Goal: Task Accomplishment & Management: Use online tool/utility

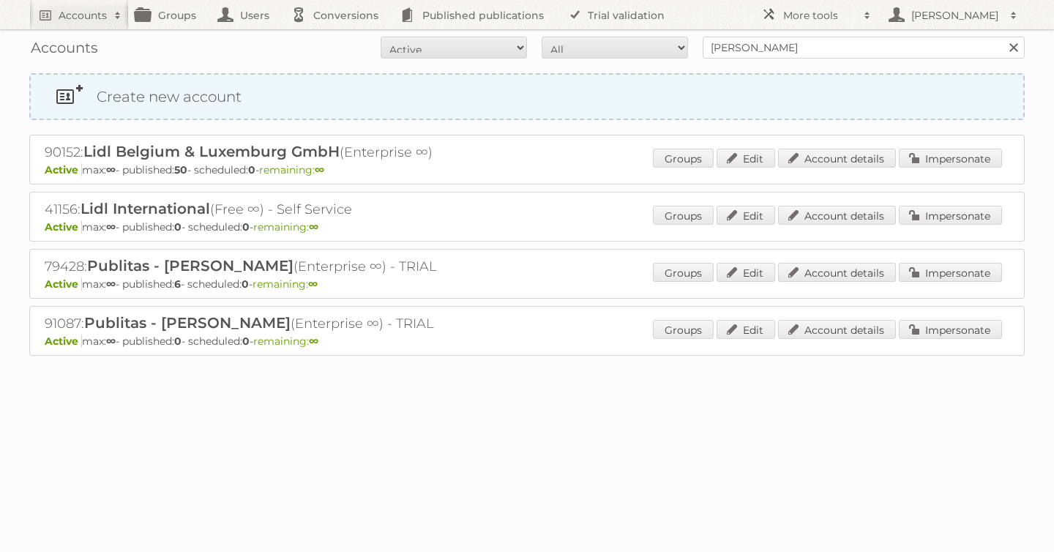
type input "pflanzen-kölle"
click at [1002, 37] on input "Search" at bounding box center [1013, 48] width 22 height 22
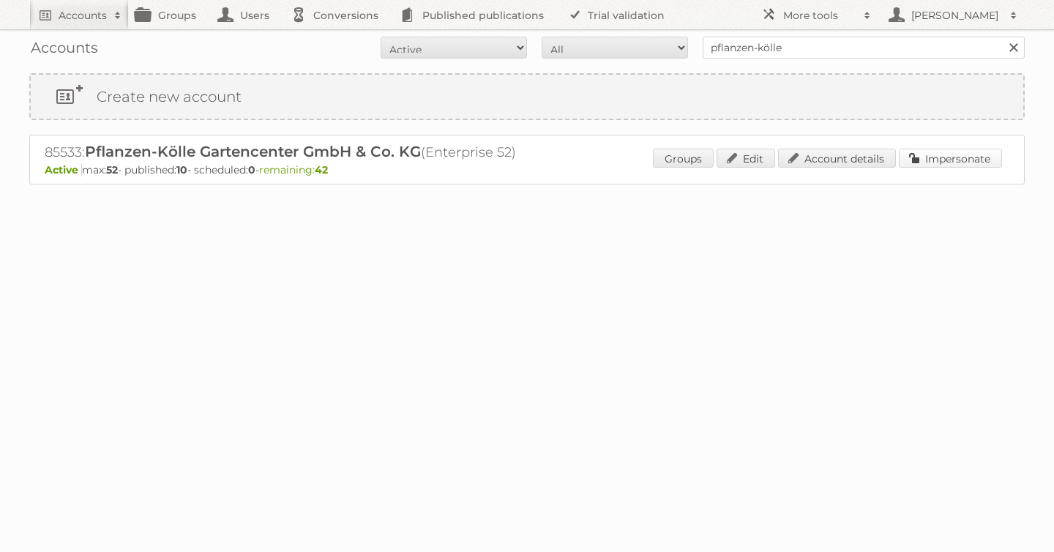
click at [941, 157] on link "Impersonate" at bounding box center [950, 158] width 103 height 19
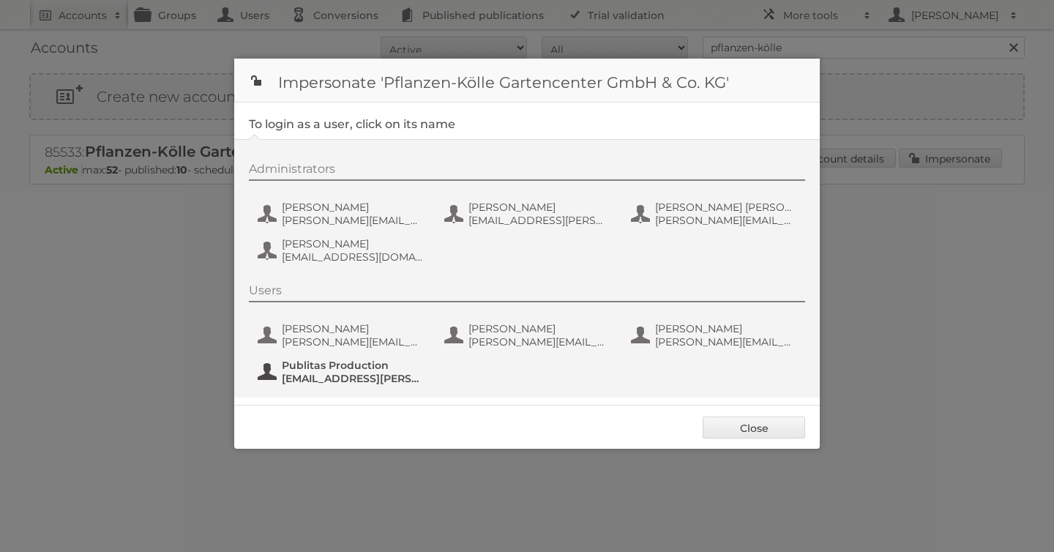
click at [306, 386] on button "Publitas Production [EMAIL_ADDRESS][PERSON_NAME][DOMAIN_NAME]" at bounding box center [342, 371] width 172 height 29
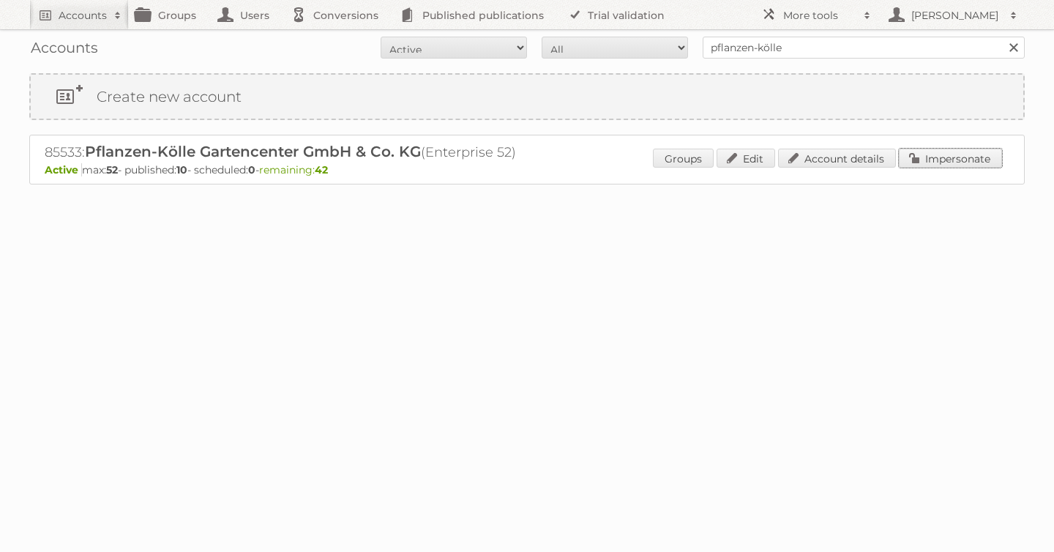
click at [959, 157] on link "Impersonate" at bounding box center [950, 158] width 103 height 19
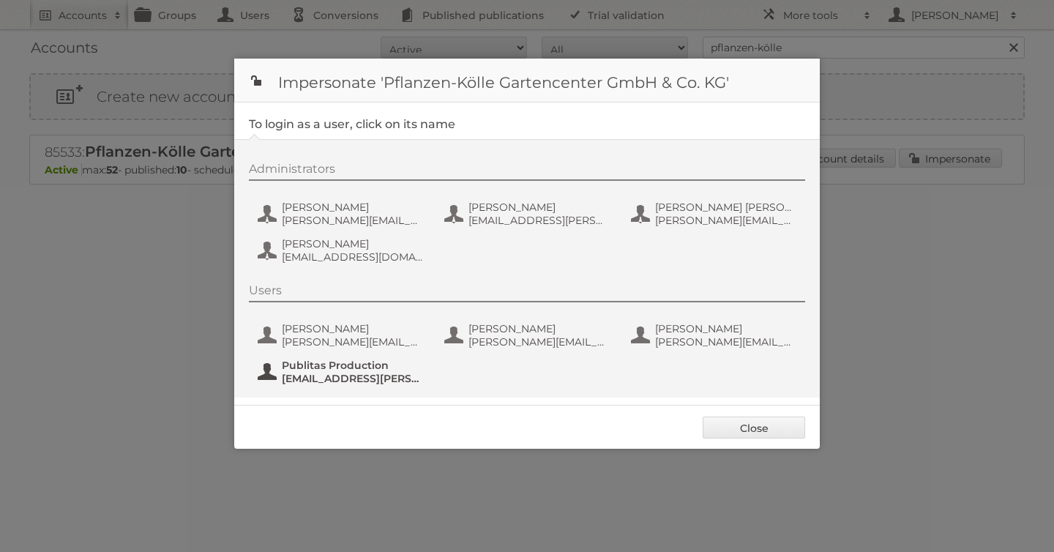
click at [330, 368] on span "Publitas Production" at bounding box center [353, 365] width 142 height 13
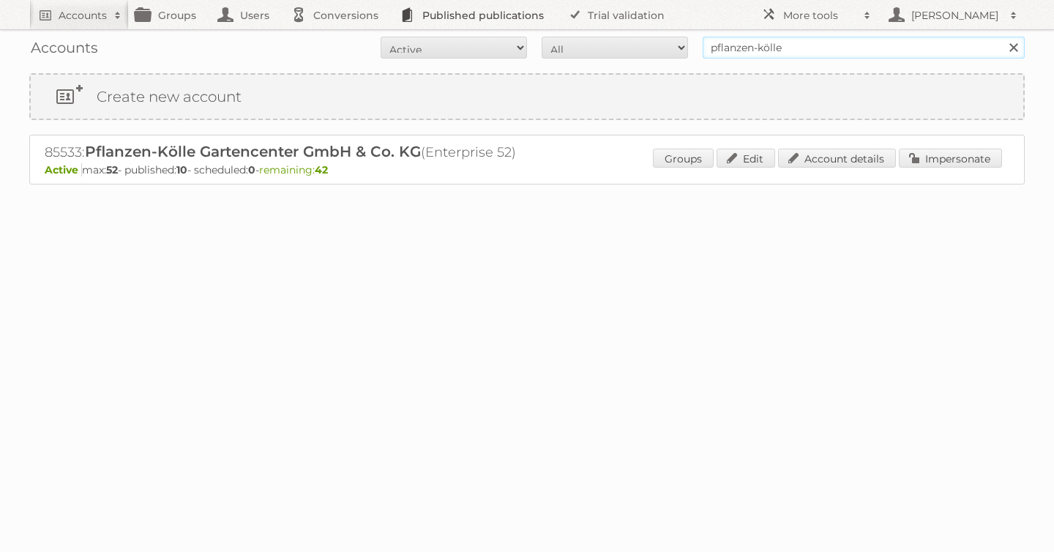
drag, startPoint x: 829, startPoint y: 53, endPoint x: 496, endPoint y: 28, distance: 333.4
click at [496, 28] on body "Accounts Search Advanced Search Create new account Groups Users Conversions Pub…" at bounding box center [527, 276] width 1054 height 552
type input "carrefour [GEOGRAPHIC_DATA]"
click at [1002, 37] on input "Search" at bounding box center [1013, 48] width 22 height 22
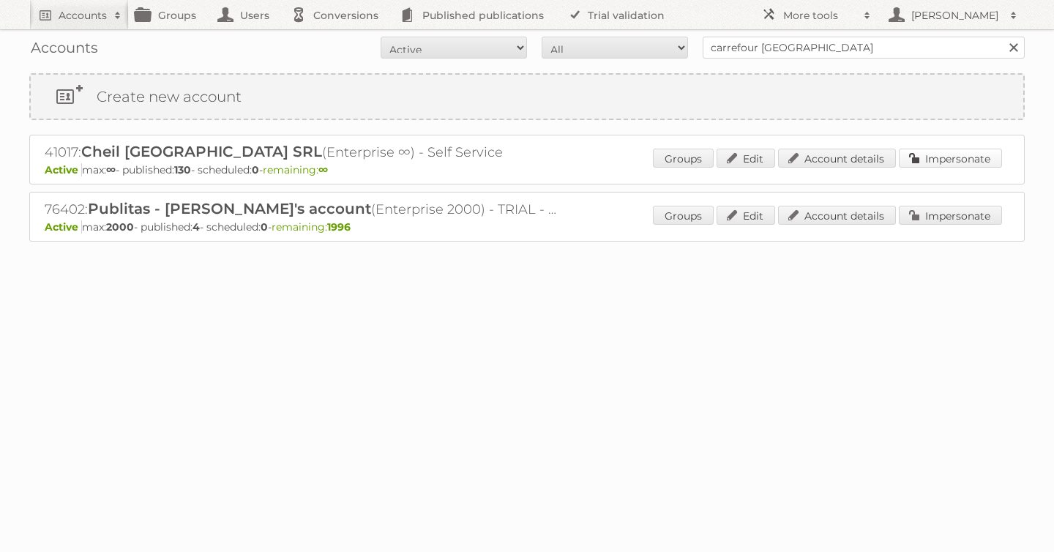
click at [941, 158] on link "Impersonate" at bounding box center [950, 158] width 103 height 19
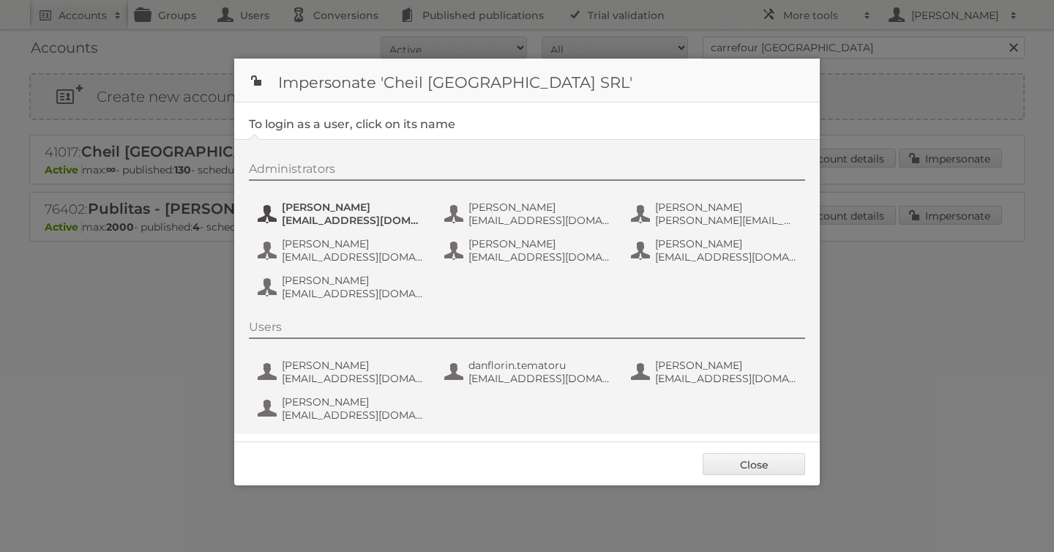
click at [294, 219] on span "andrea_damian@supeco.ro" at bounding box center [353, 220] width 142 height 13
